Goal: Task Accomplishment & Management: Manage account settings

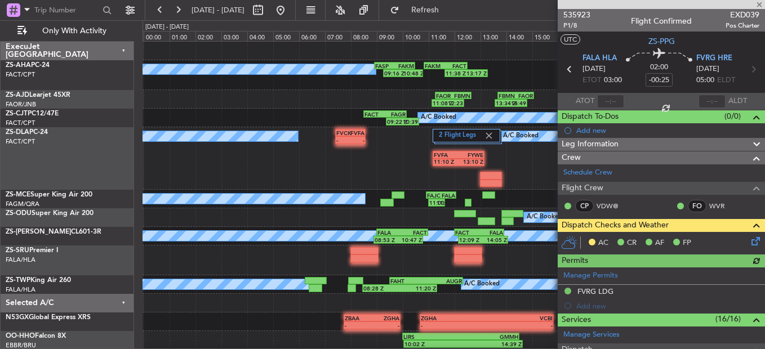
click at [760, 3] on div at bounding box center [661, 4] width 207 height 9
click at [761, 1] on span at bounding box center [759, 5] width 11 height 10
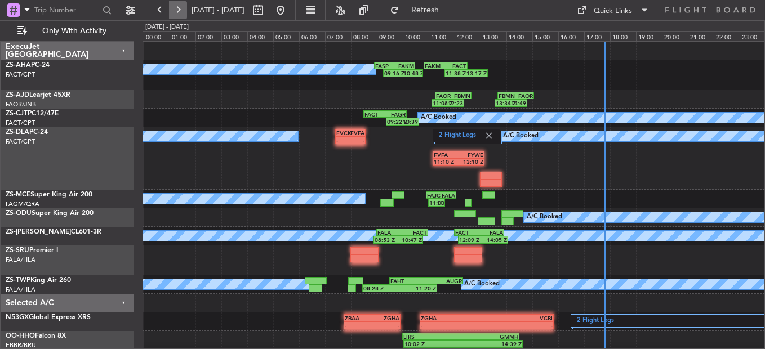
click at [175, 12] on button at bounding box center [178, 10] width 18 height 18
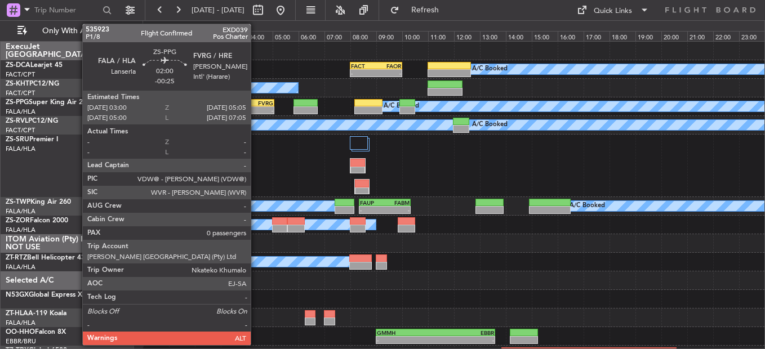
click at [256, 109] on div "-" at bounding box center [260, 110] width 26 height 7
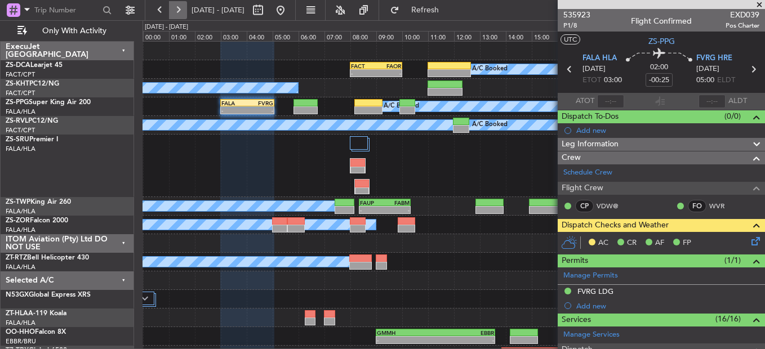
click at [176, 9] on button at bounding box center [178, 10] width 18 height 18
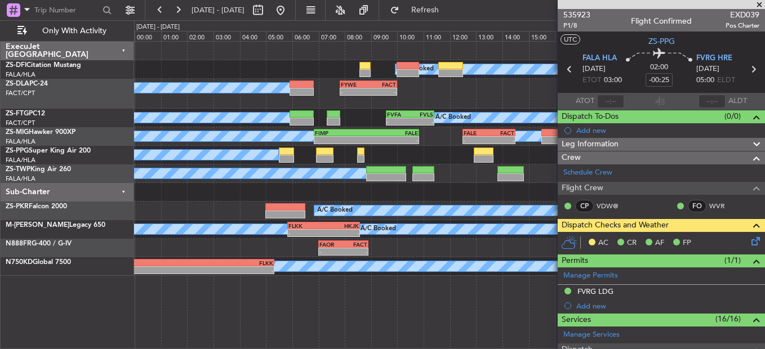
click at [757, 5] on span at bounding box center [759, 5] width 11 height 10
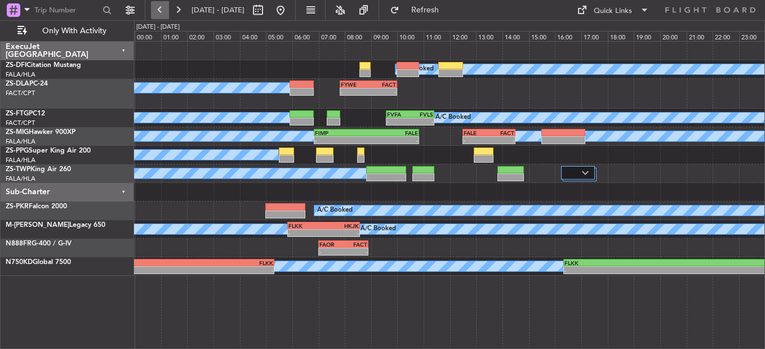
click at [157, 11] on button at bounding box center [160, 10] width 18 height 18
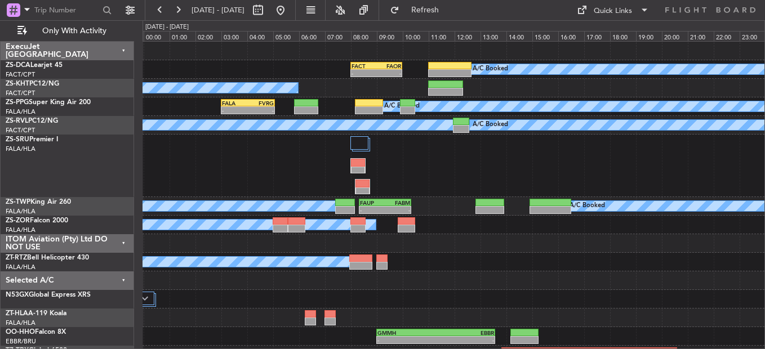
click at [337, 91] on div "A/C Booked" at bounding box center [454, 88] width 622 height 19
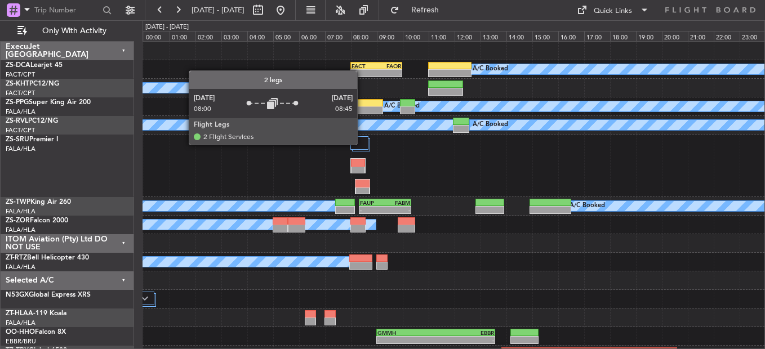
click at [362, 144] on div at bounding box center [359, 143] width 18 height 14
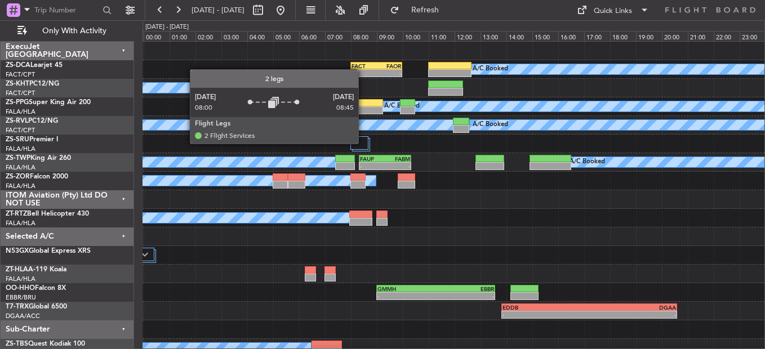
click at [363, 143] on div at bounding box center [359, 143] width 18 height 14
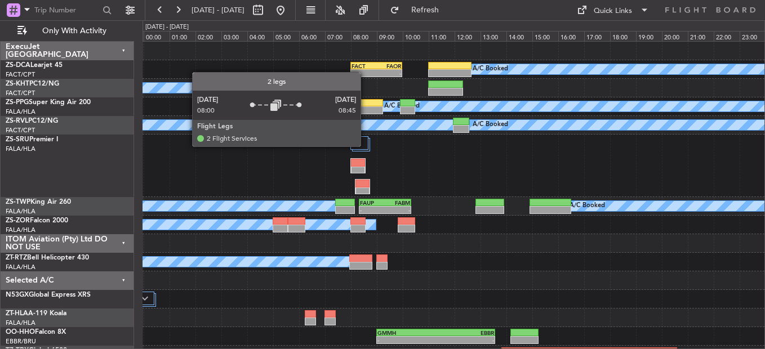
click at [366, 146] on div at bounding box center [359, 143] width 18 height 14
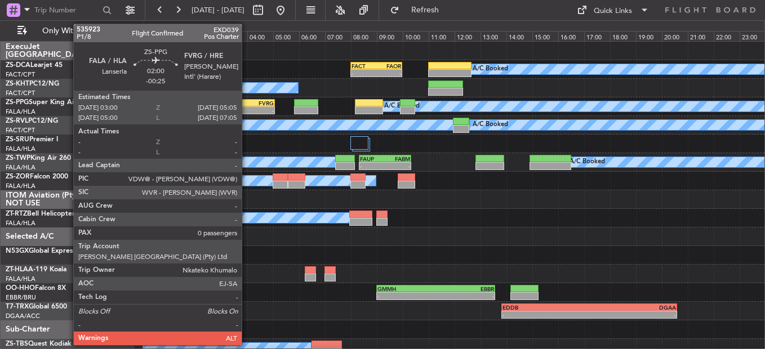
click at [247, 104] on div "FALA" at bounding box center [235, 103] width 26 height 7
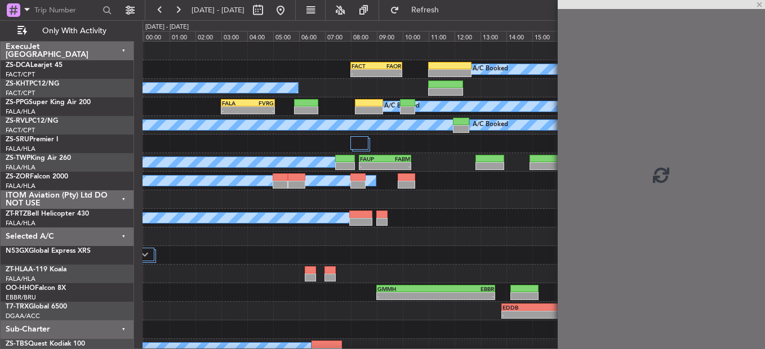
click at [247, 104] on div "FALA" at bounding box center [235, 103] width 26 height 7
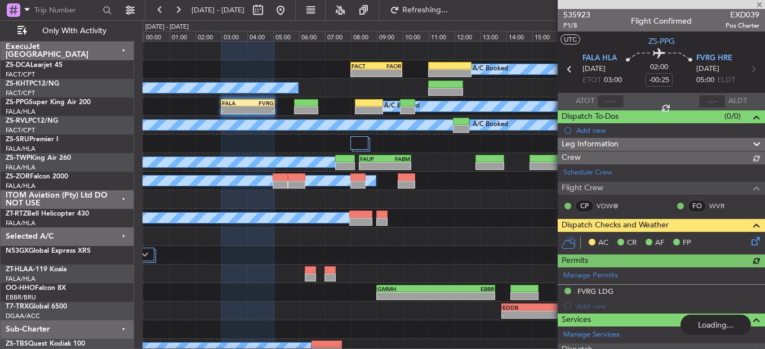
click at [761, 3] on div at bounding box center [661, 4] width 207 height 9
click at [760, 2] on span at bounding box center [759, 5] width 11 height 10
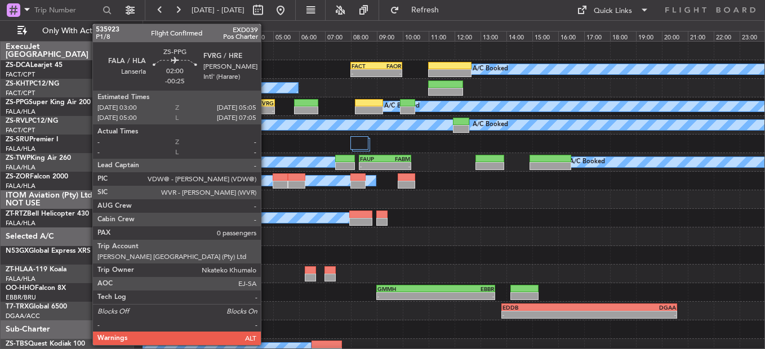
click at [270, 110] on div "-" at bounding box center [261, 110] width 26 height 7
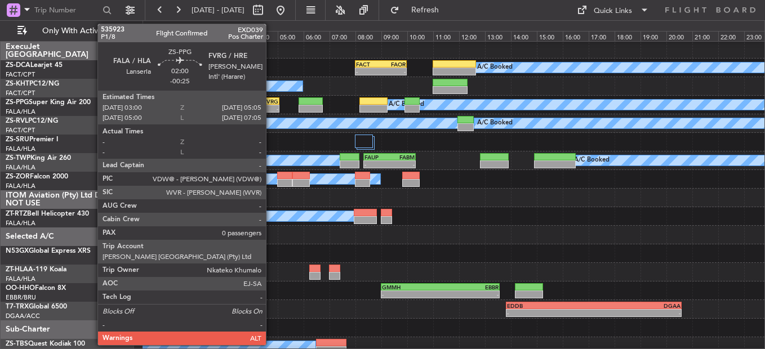
scroll to position [2, 0]
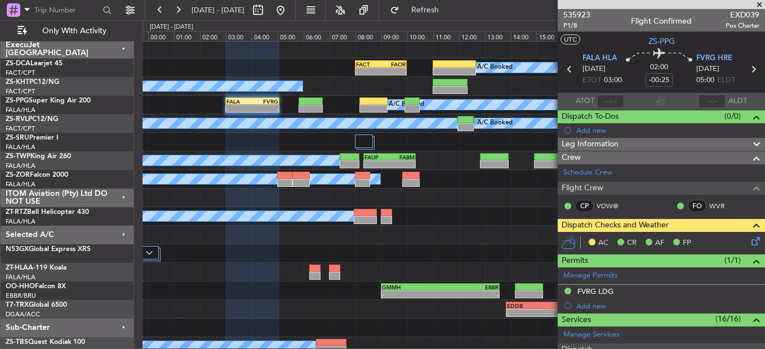
click at [749, 242] on icon at bounding box center [753, 239] width 9 height 9
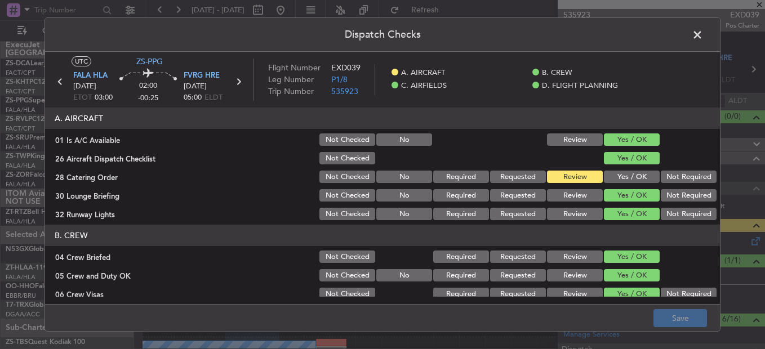
click at [629, 180] on button "Yes / OK" at bounding box center [632, 177] width 56 height 12
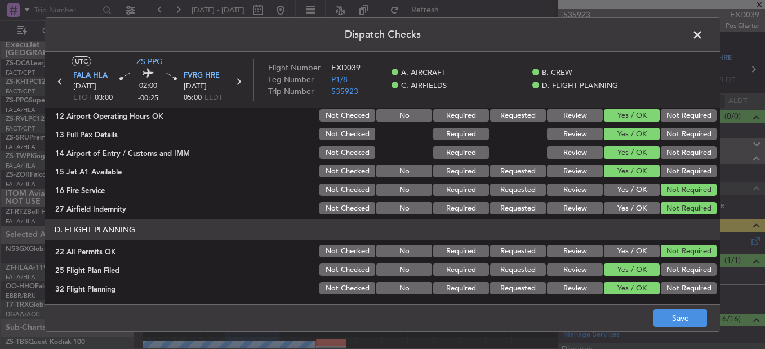
scroll to position [317, 0]
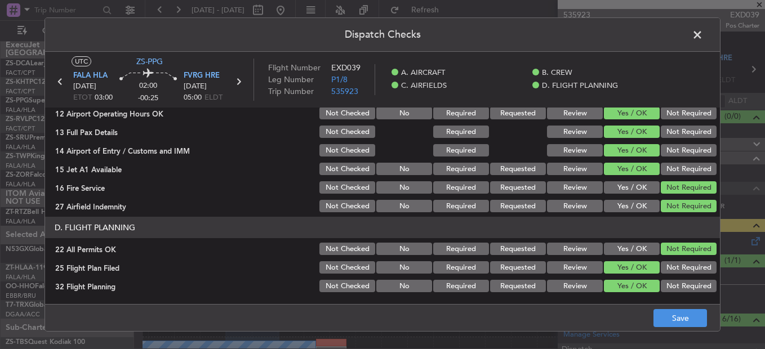
click at [576, 270] on button "Review" at bounding box center [575, 267] width 56 height 12
drag, startPoint x: 570, startPoint y: 282, endPoint x: 586, endPoint y: 288, distance: 17.3
click at [570, 283] on button "Review" at bounding box center [575, 286] width 56 height 12
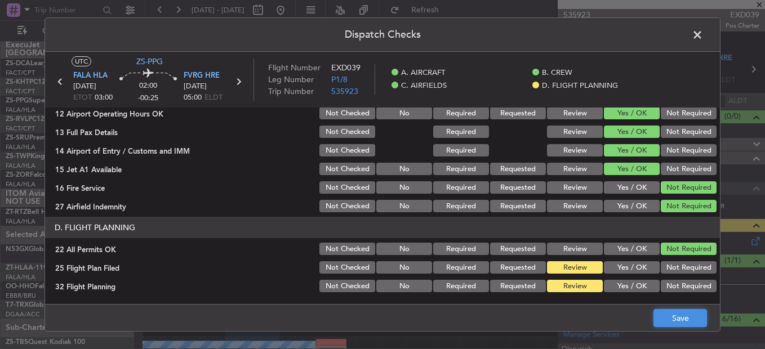
click at [687, 309] on button "Save" at bounding box center [680, 318] width 54 height 18
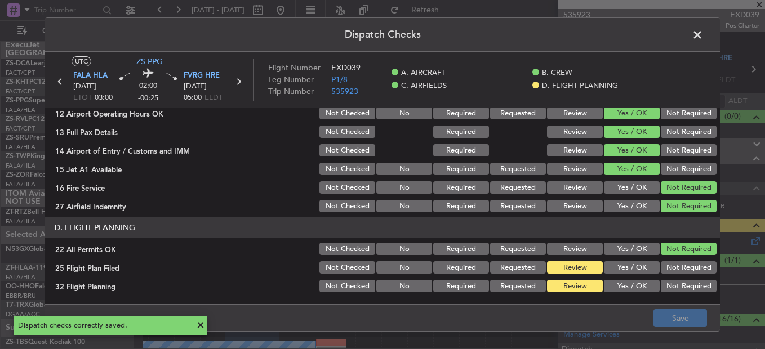
click at [703, 36] on span at bounding box center [703, 37] width 0 height 23
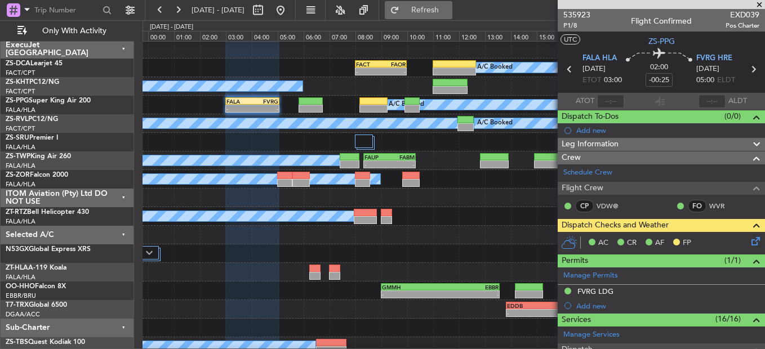
click at [435, 5] on button "Refresh" at bounding box center [419, 10] width 68 height 18
click at [760, 5] on span at bounding box center [759, 5] width 11 height 10
